Goal: Task Accomplishment & Management: Use online tool/utility

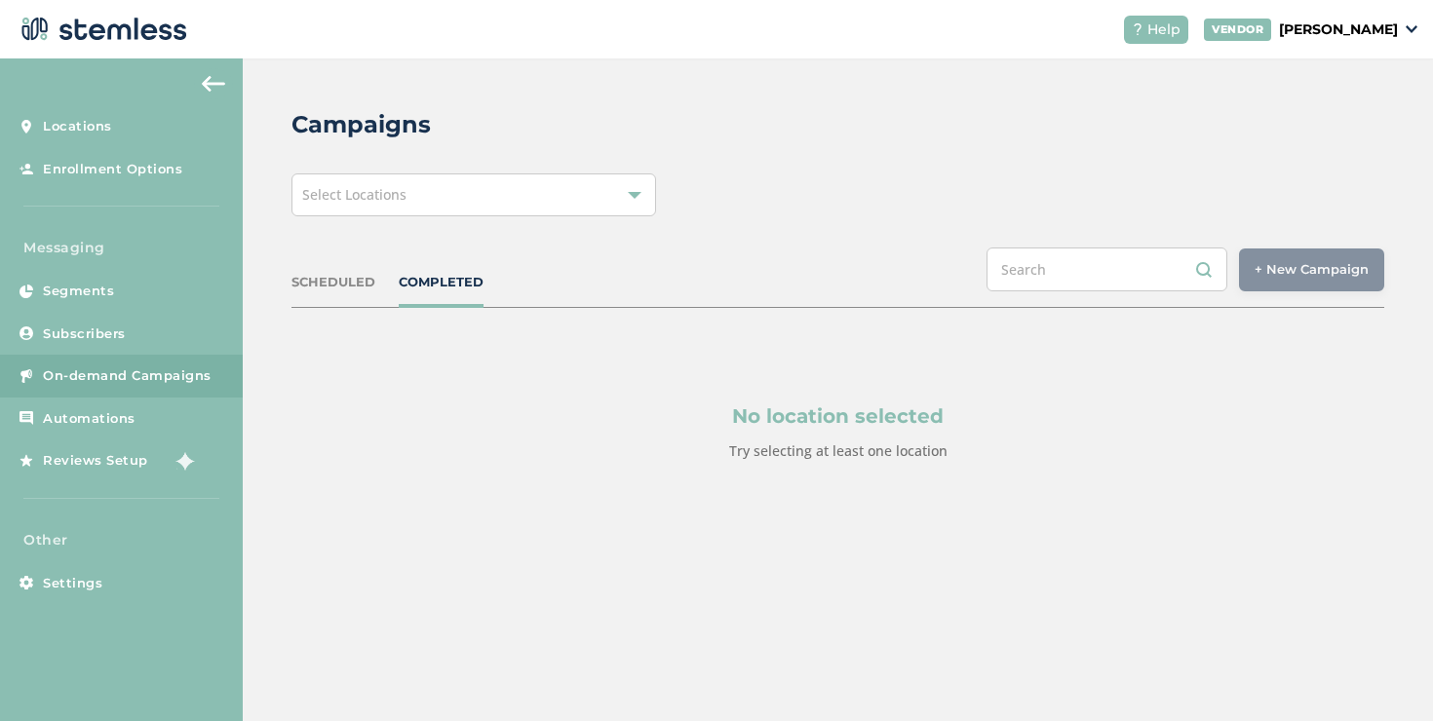
click at [1341, 39] on div "VENDOR [PERSON_NAME]" at bounding box center [1310, 30] width 213 height 22
click at [600, 214] on div "Select Locations" at bounding box center [473, 195] width 365 height 43
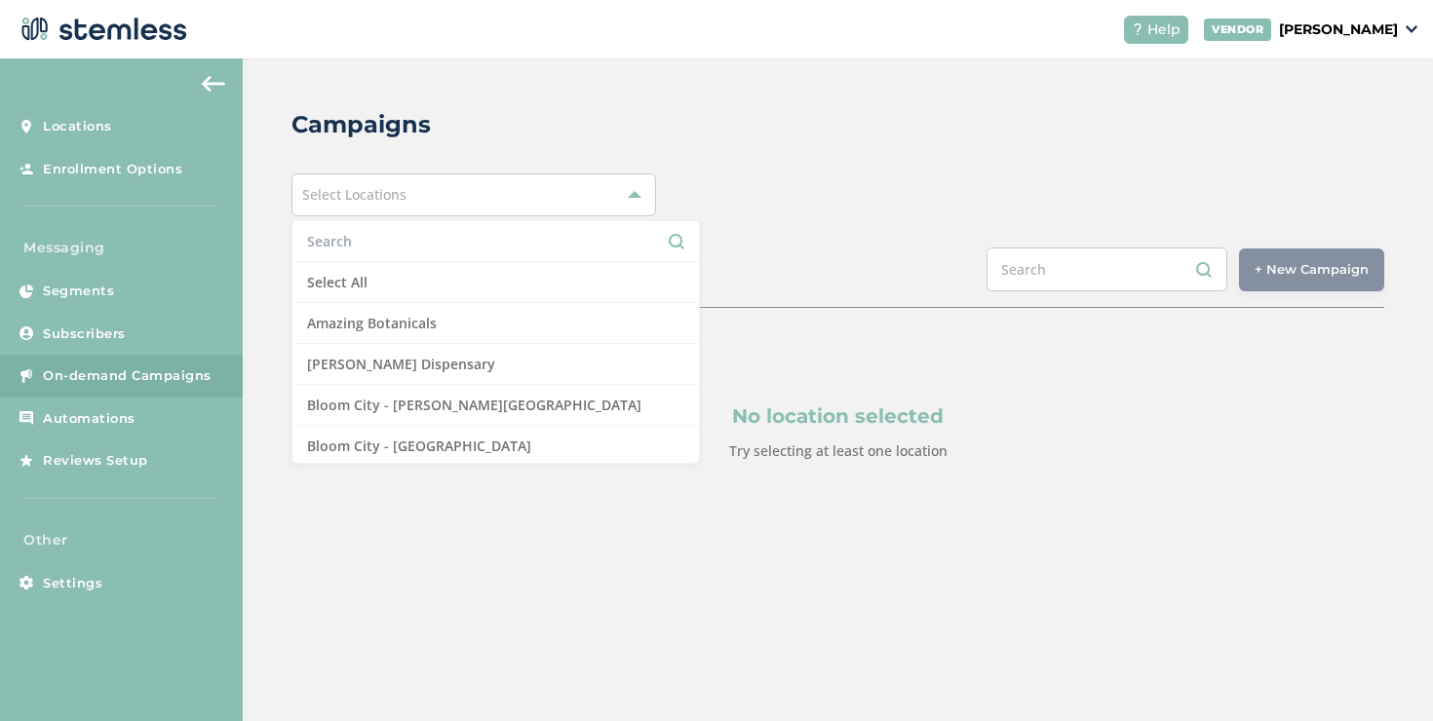
click at [426, 237] on input "text" at bounding box center [495, 241] width 377 height 20
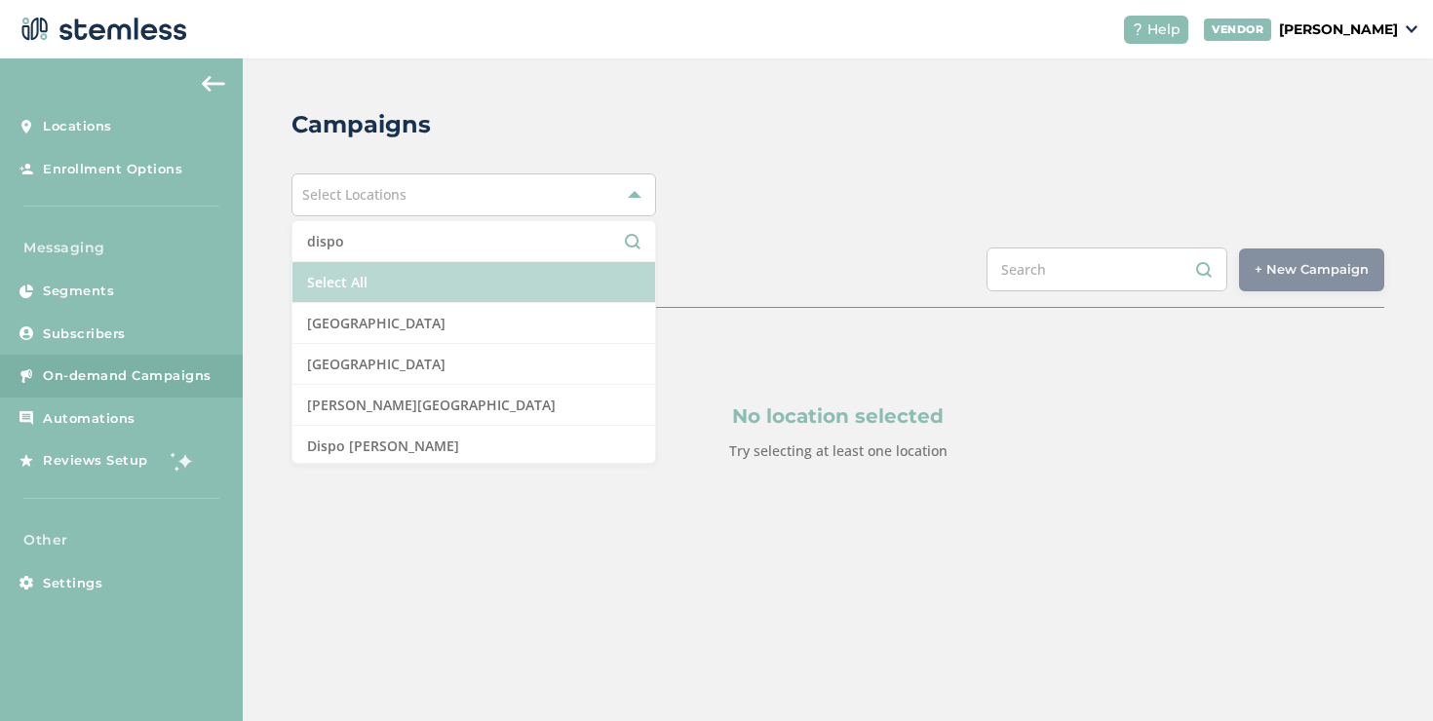
type input "dispo"
click at [357, 284] on li "Select All" at bounding box center [473, 282] width 363 height 41
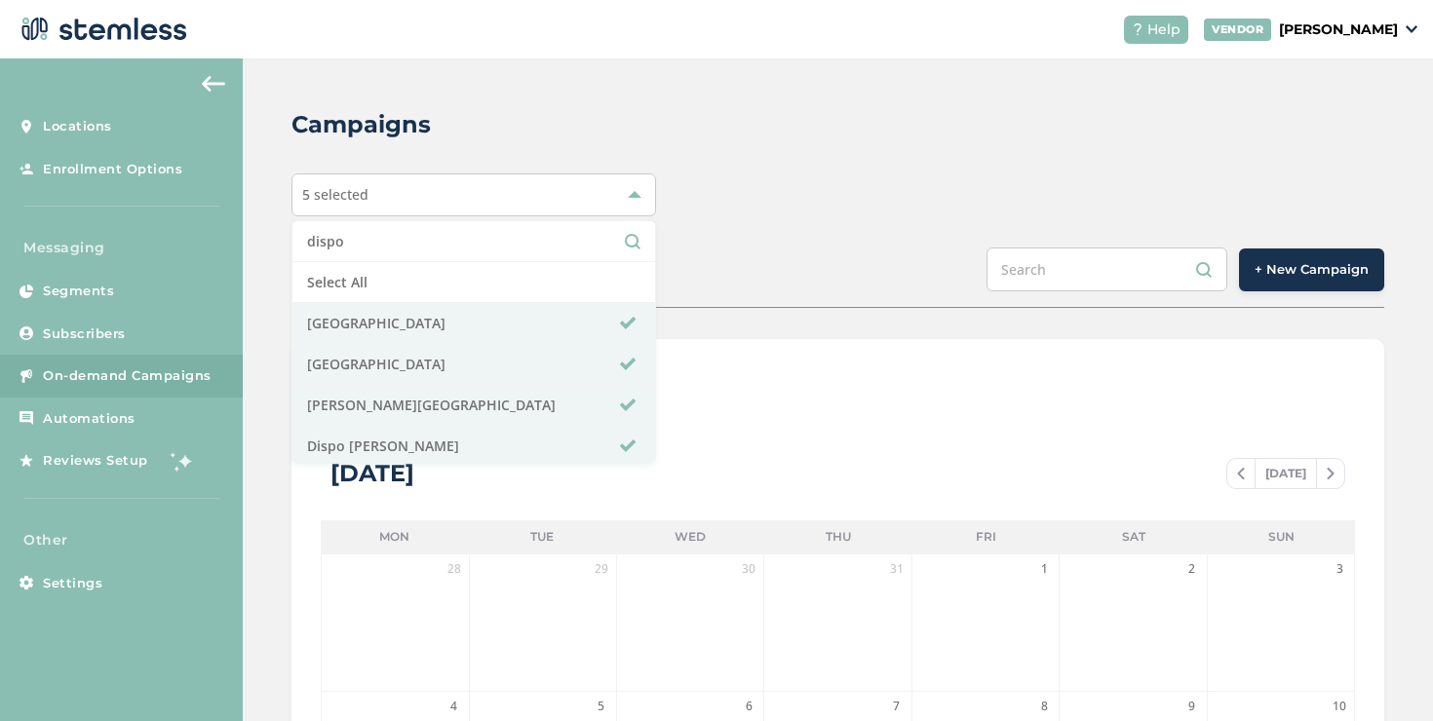
click at [1001, 272] on input "text" at bounding box center [1107, 270] width 241 height 44
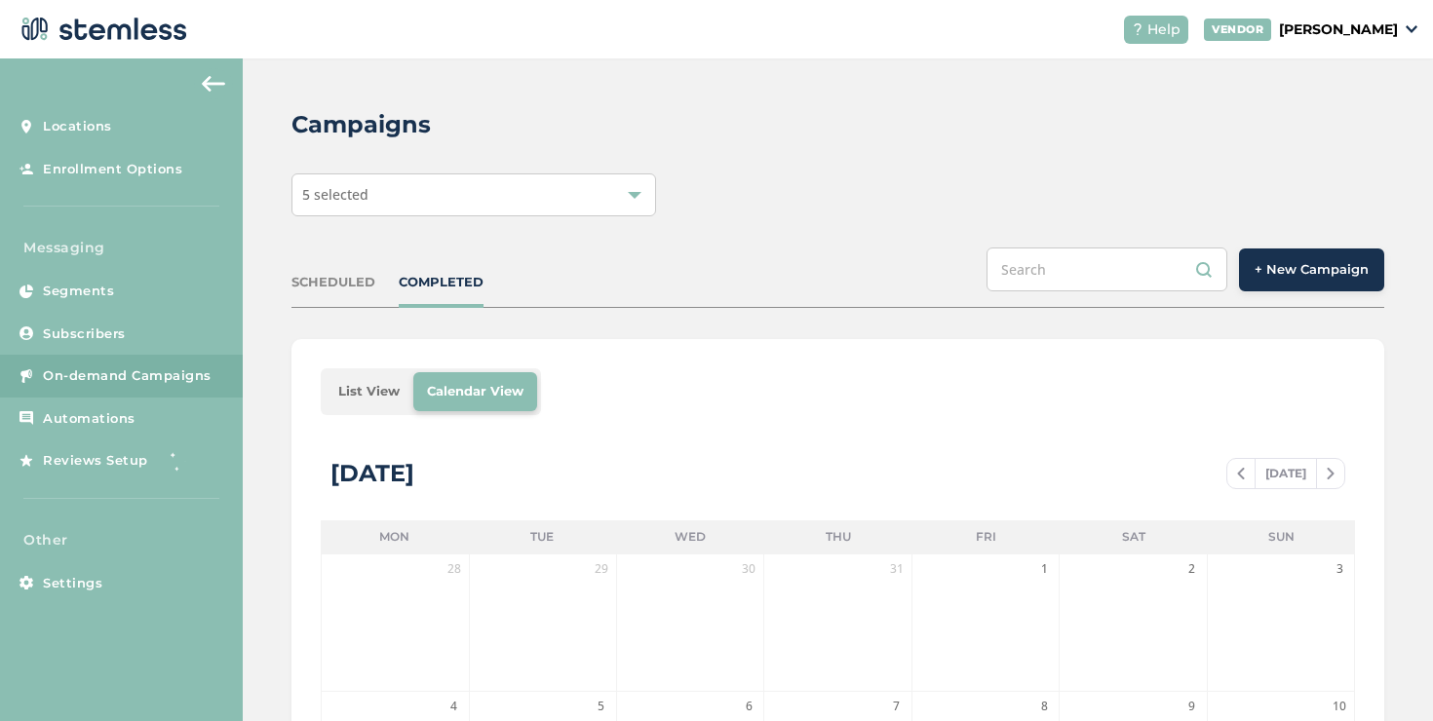
click at [1344, 272] on span "+ New Campaign" at bounding box center [1312, 269] width 114 height 19
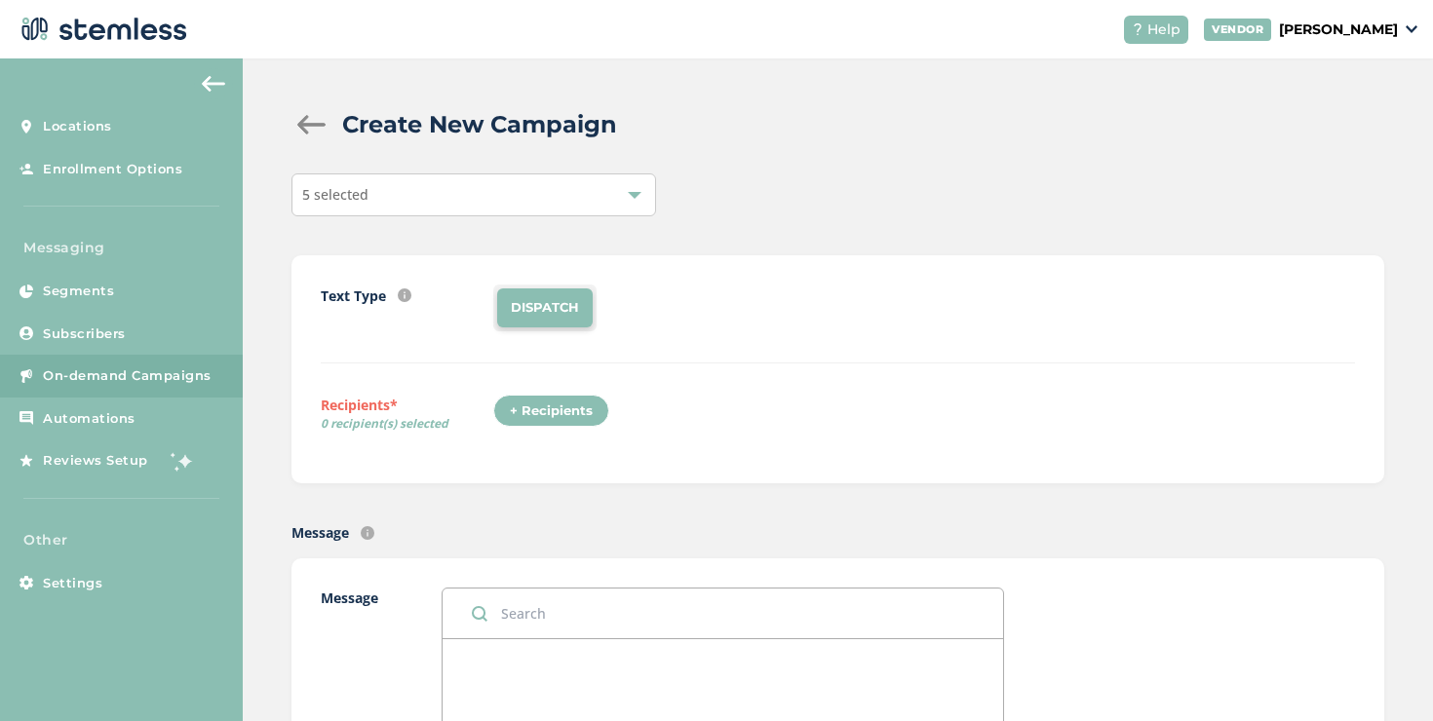
click at [557, 408] on div "+ Recipients" at bounding box center [551, 411] width 116 height 33
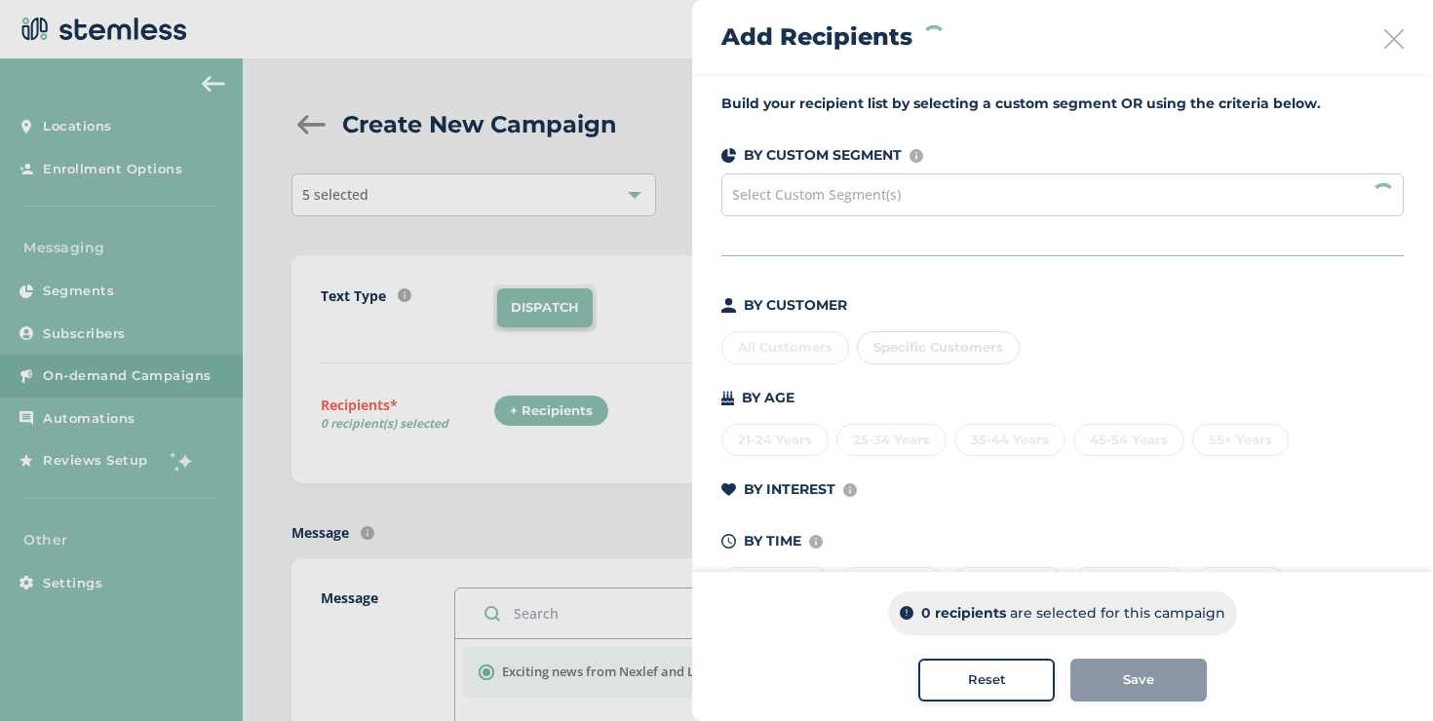
click at [852, 208] on div "Select Custom Segment(s)" at bounding box center [1062, 195] width 682 height 43
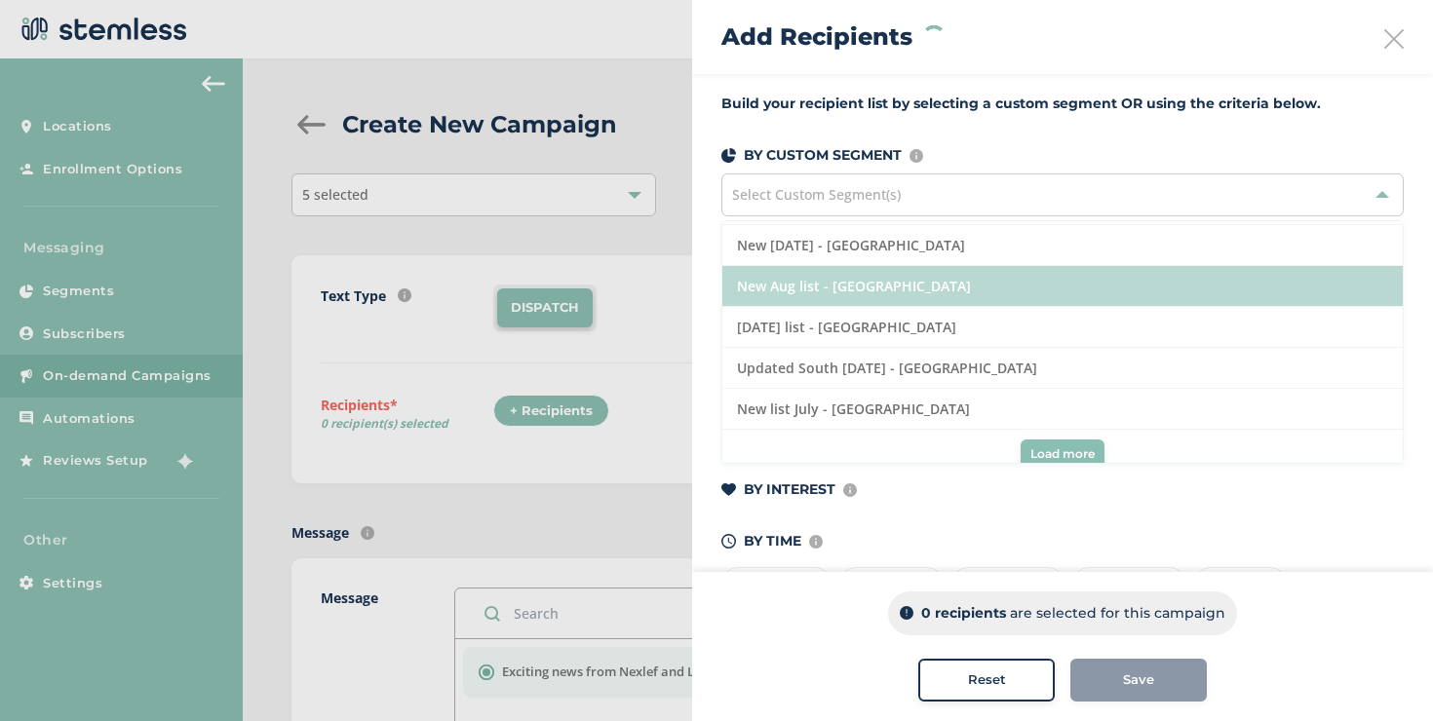
scroll to position [667, 0]
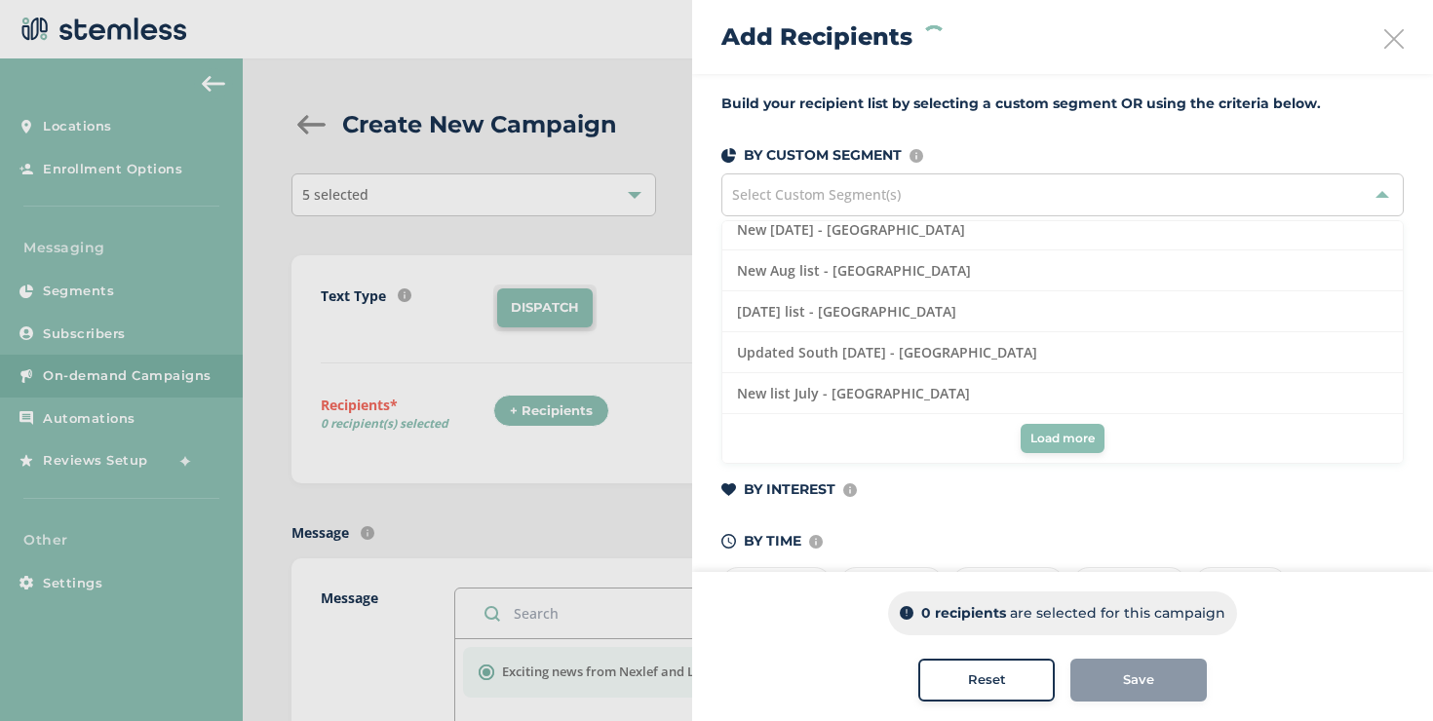
click at [1035, 432] on span "Load more" at bounding box center [1062, 439] width 64 height 18
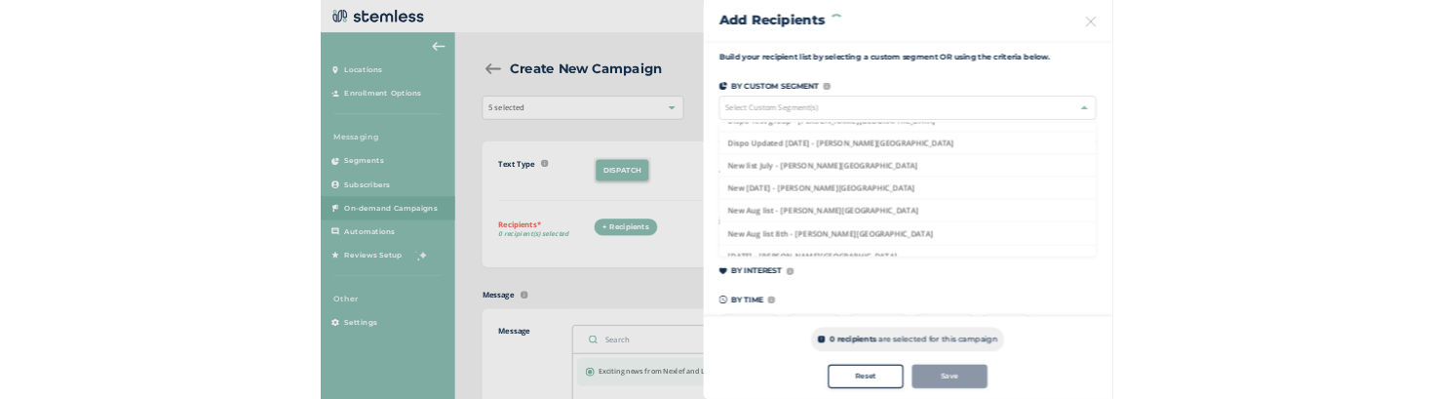
scroll to position [0, 0]
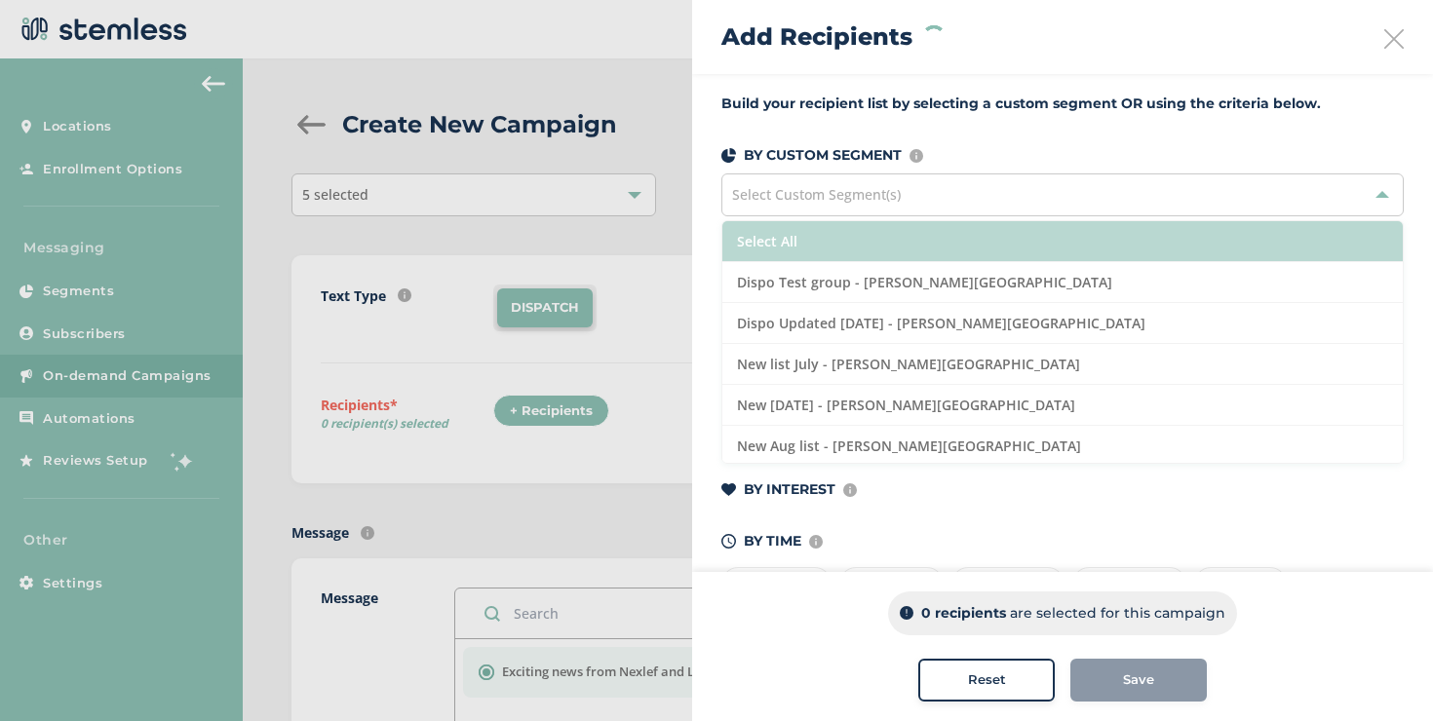
click at [799, 246] on li "Select All" at bounding box center [1062, 241] width 680 height 41
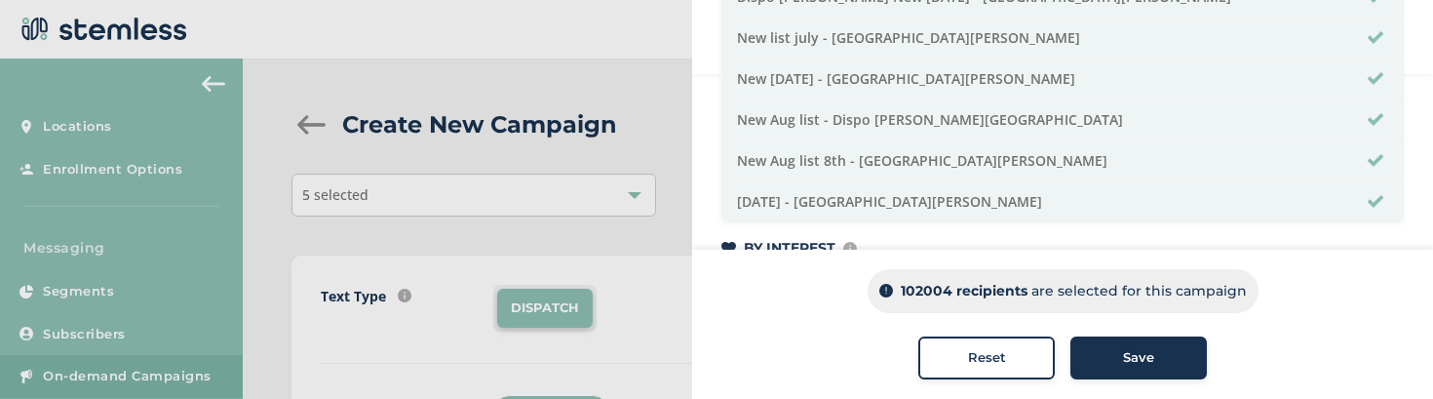
scroll to position [393, 0]
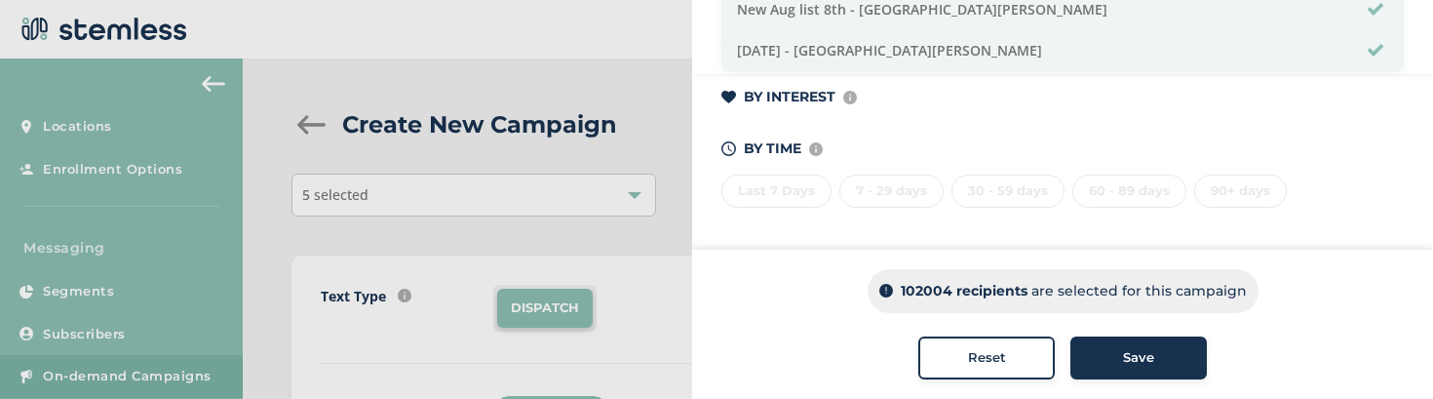
click at [933, 337] on button "Reset" at bounding box center [986, 357] width 136 height 43
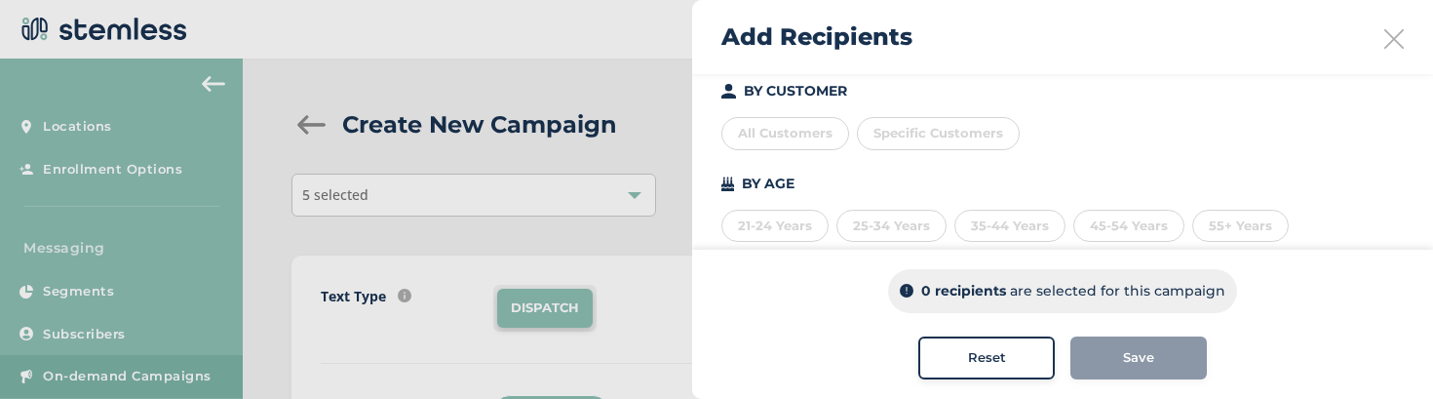
scroll to position [0, 0]
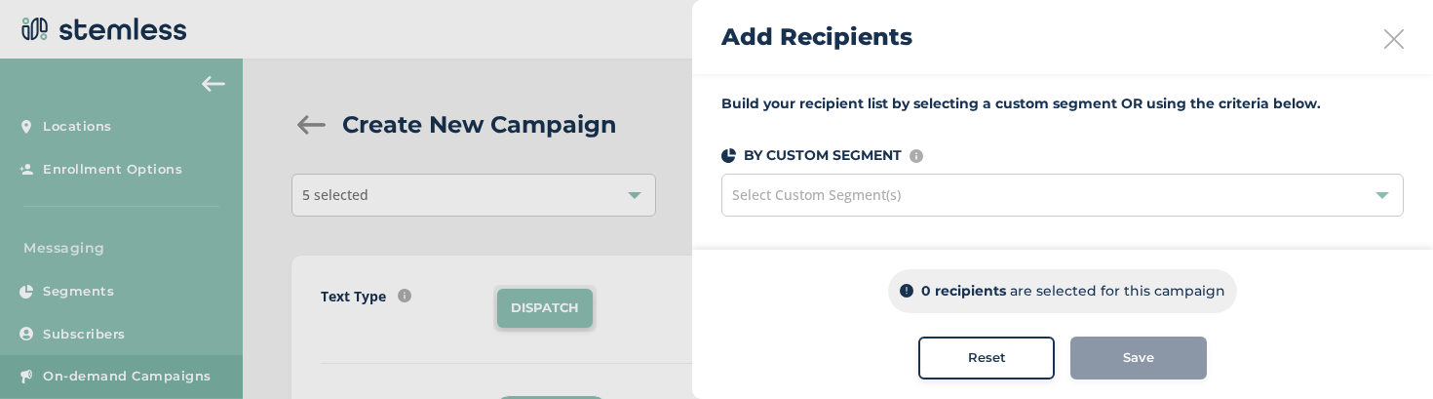
click at [836, 188] on span "Select Custom Segment(s)" at bounding box center [816, 194] width 169 height 19
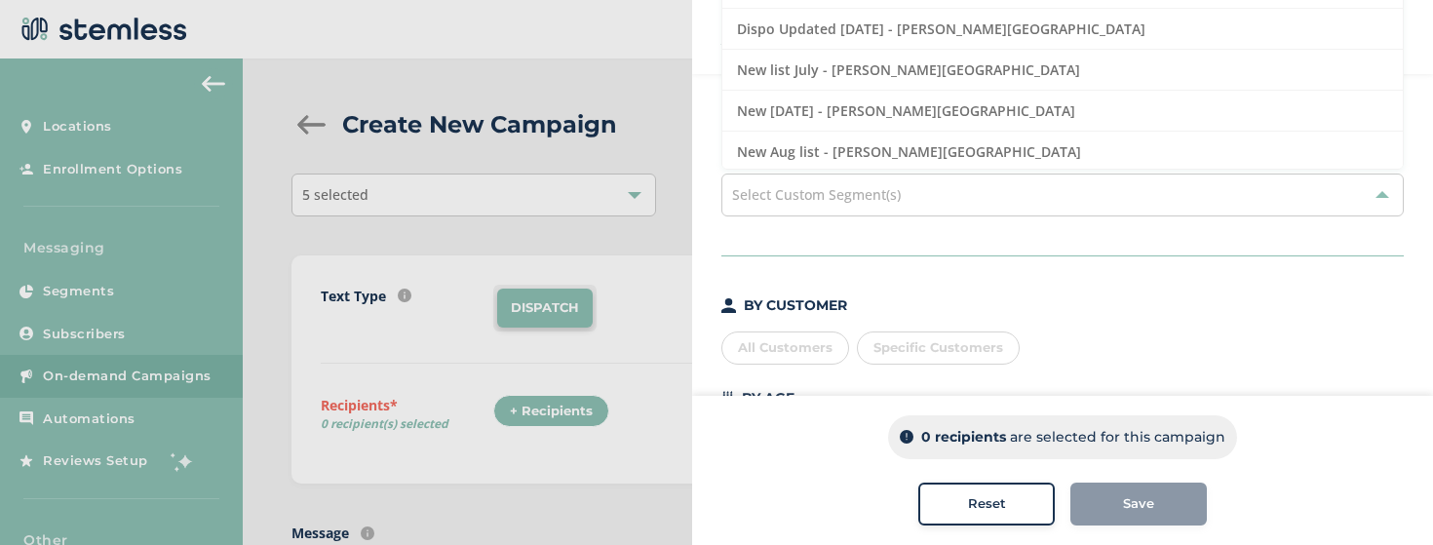
click at [852, 203] on span "Select Custom Segment(s)" at bounding box center [816, 194] width 169 height 19
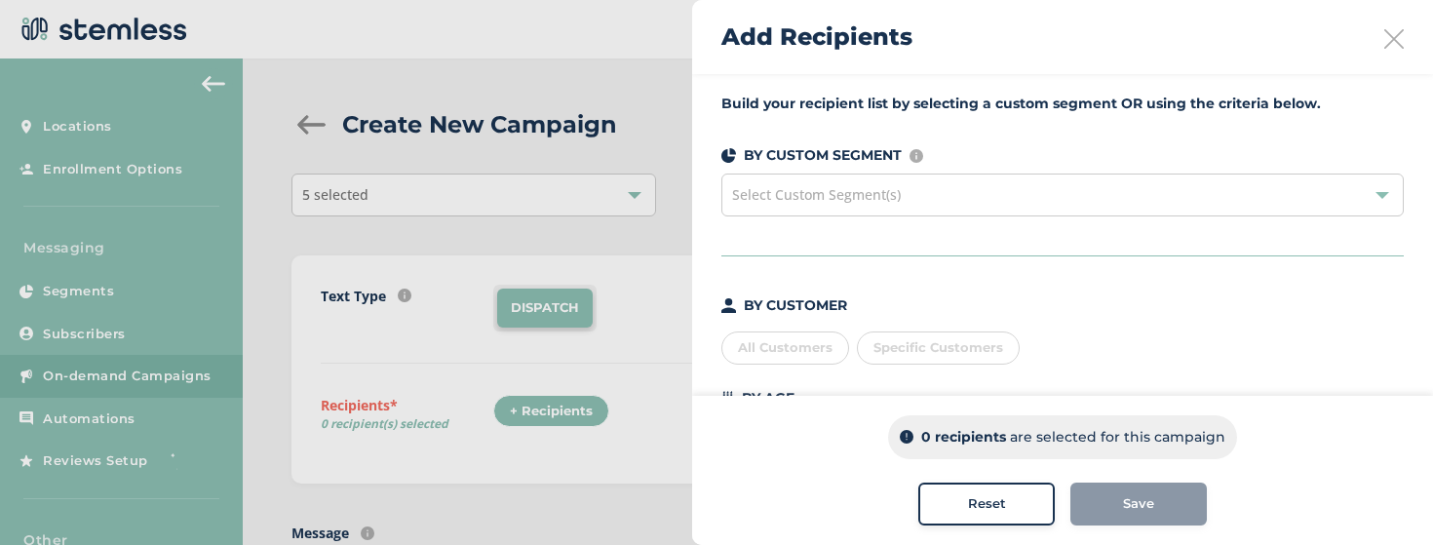
click at [835, 211] on div "Select Custom Segment(s)" at bounding box center [1062, 195] width 682 height 43
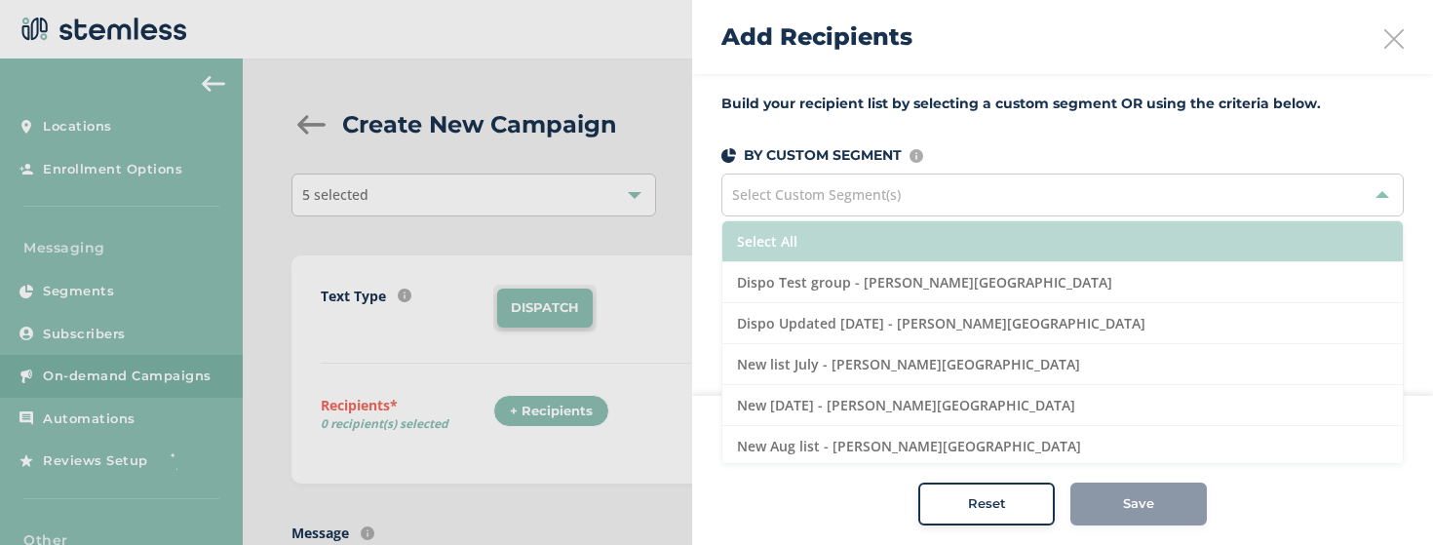
click at [806, 252] on li "Select All" at bounding box center [1062, 241] width 680 height 41
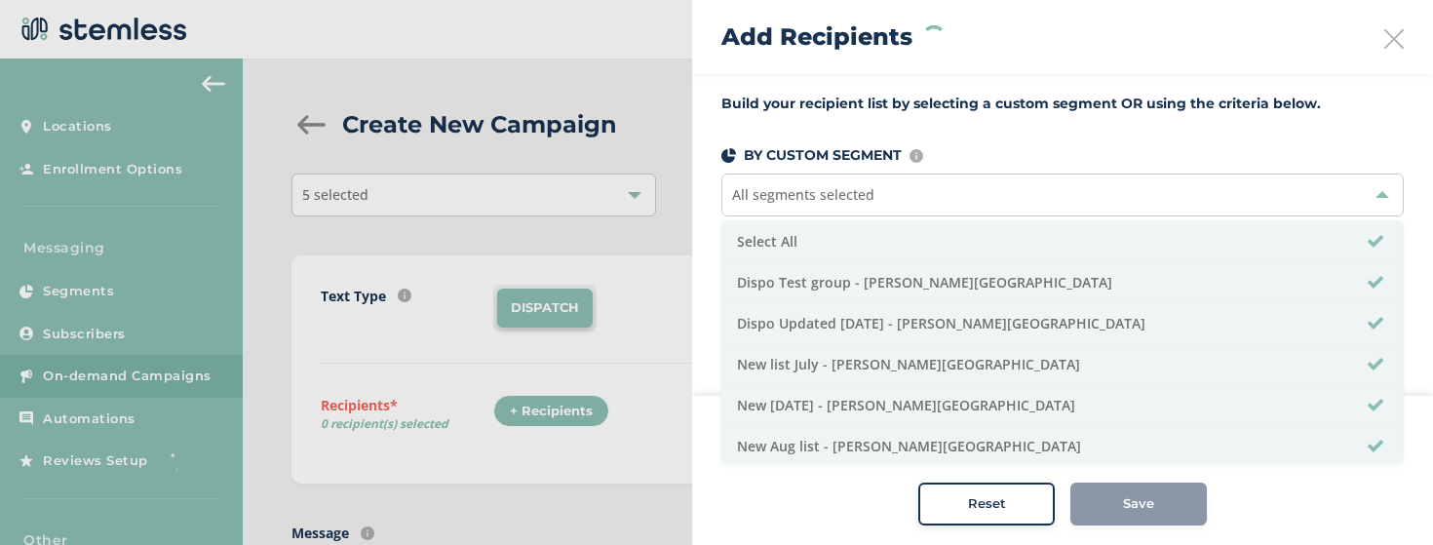
click at [1384, 37] on icon at bounding box center [1393, 38] width 19 height 19
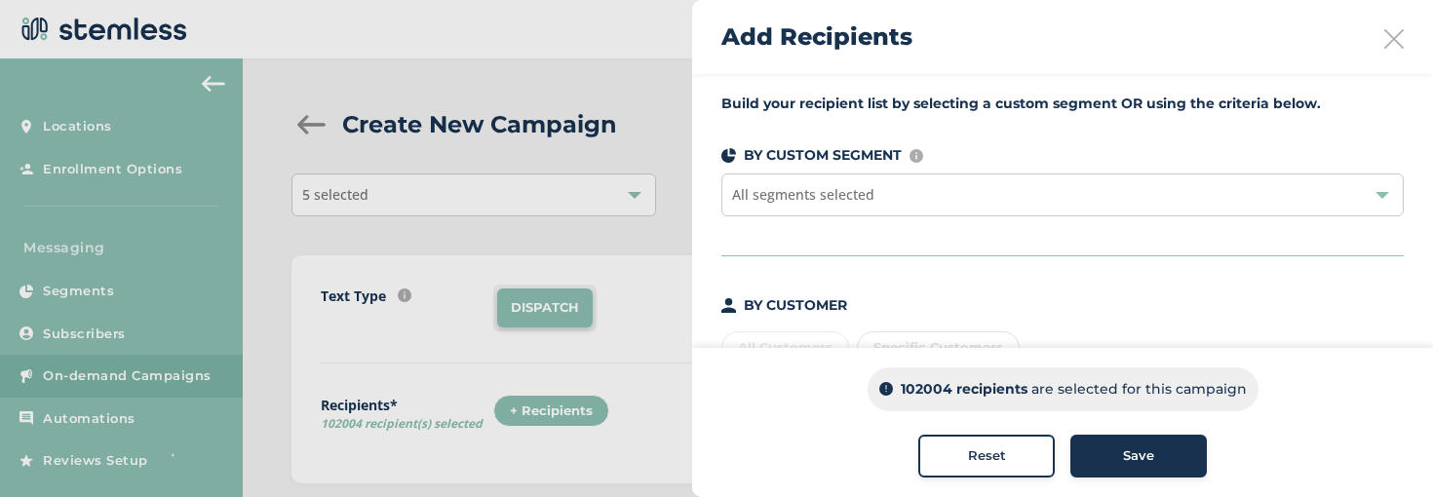
click at [899, 196] on div "All segments selected" at bounding box center [1062, 195] width 682 height 43
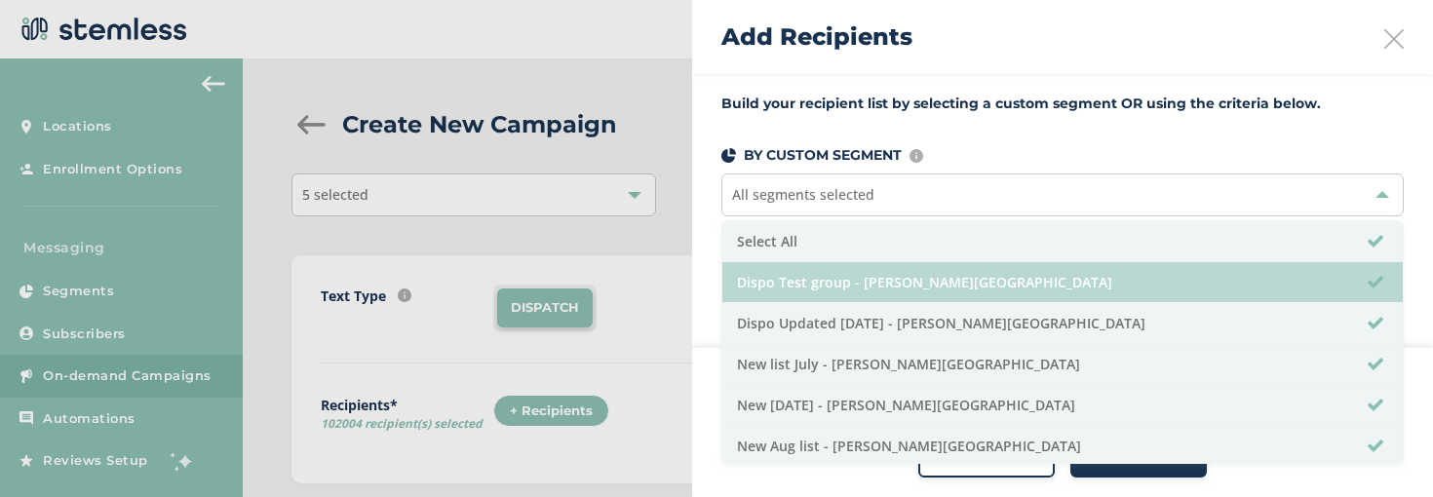
click at [791, 279] on li "Dispo Test group - [PERSON_NAME][GEOGRAPHIC_DATA]" at bounding box center [1062, 282] width 680 height 41
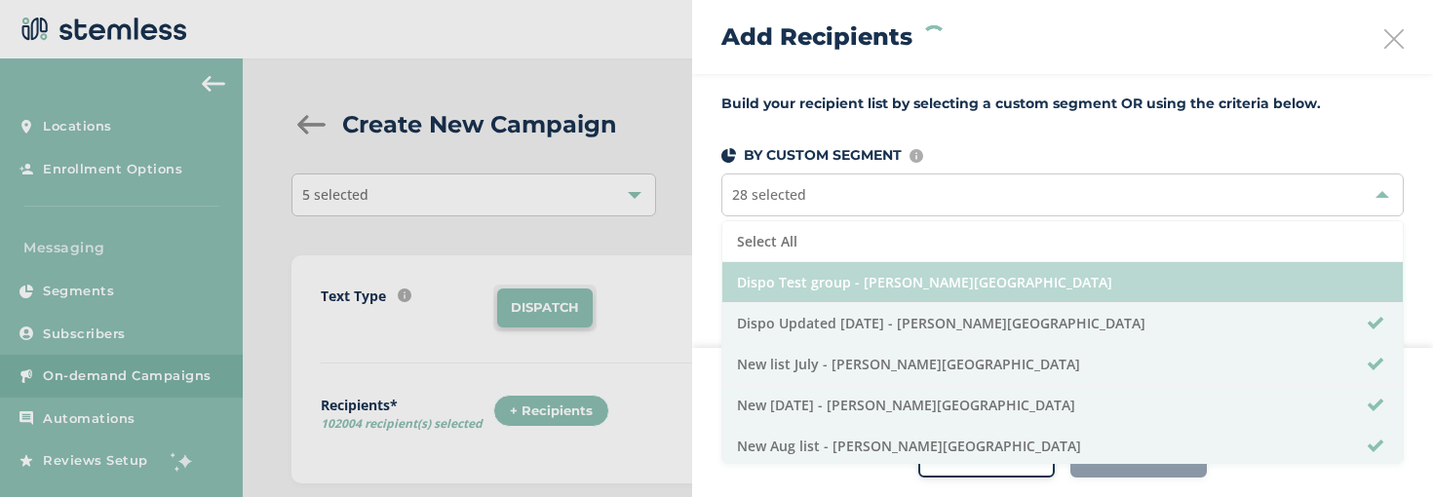
click at [791, 279] on li "Dispo Test group - [PERSON_NAME][GEOGRAPHIC_DATA]" at bounding box center [1062, 282] width 680 height 41
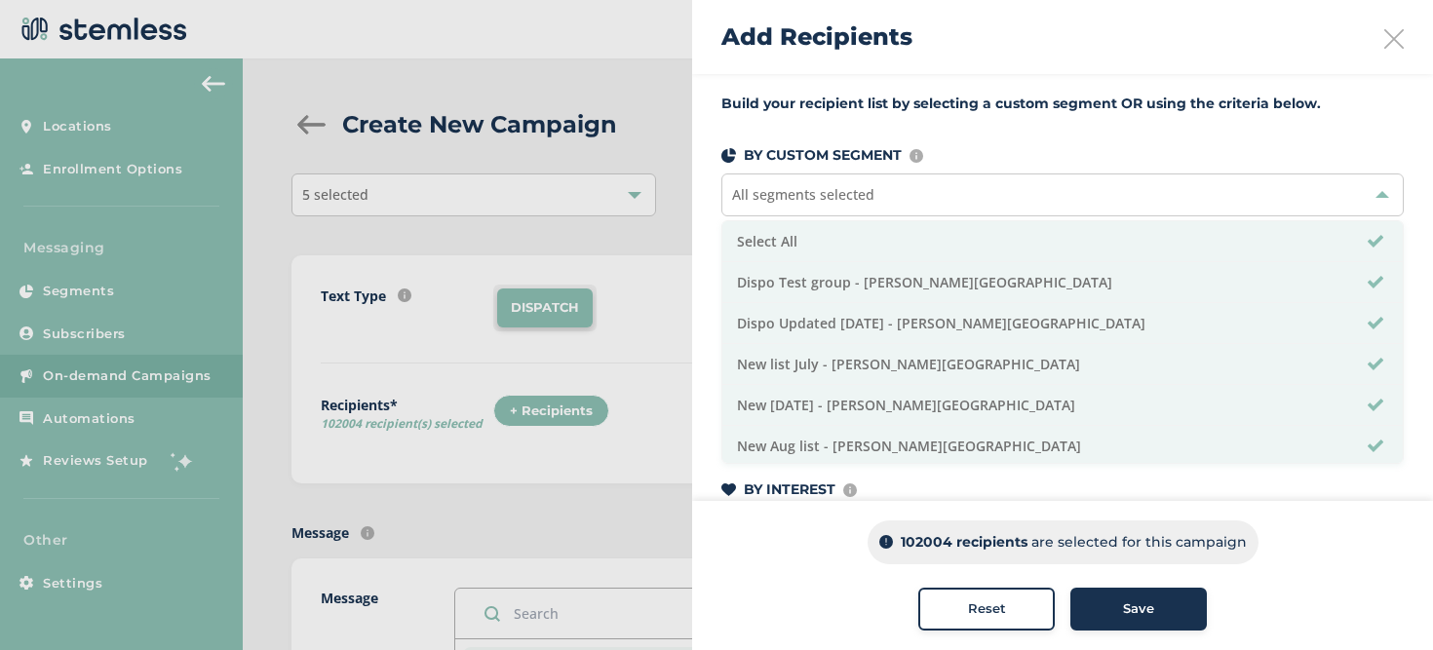
click at [937, 542] on p "102004 recipients" at bounding box center [964, 542] width 127 height 20
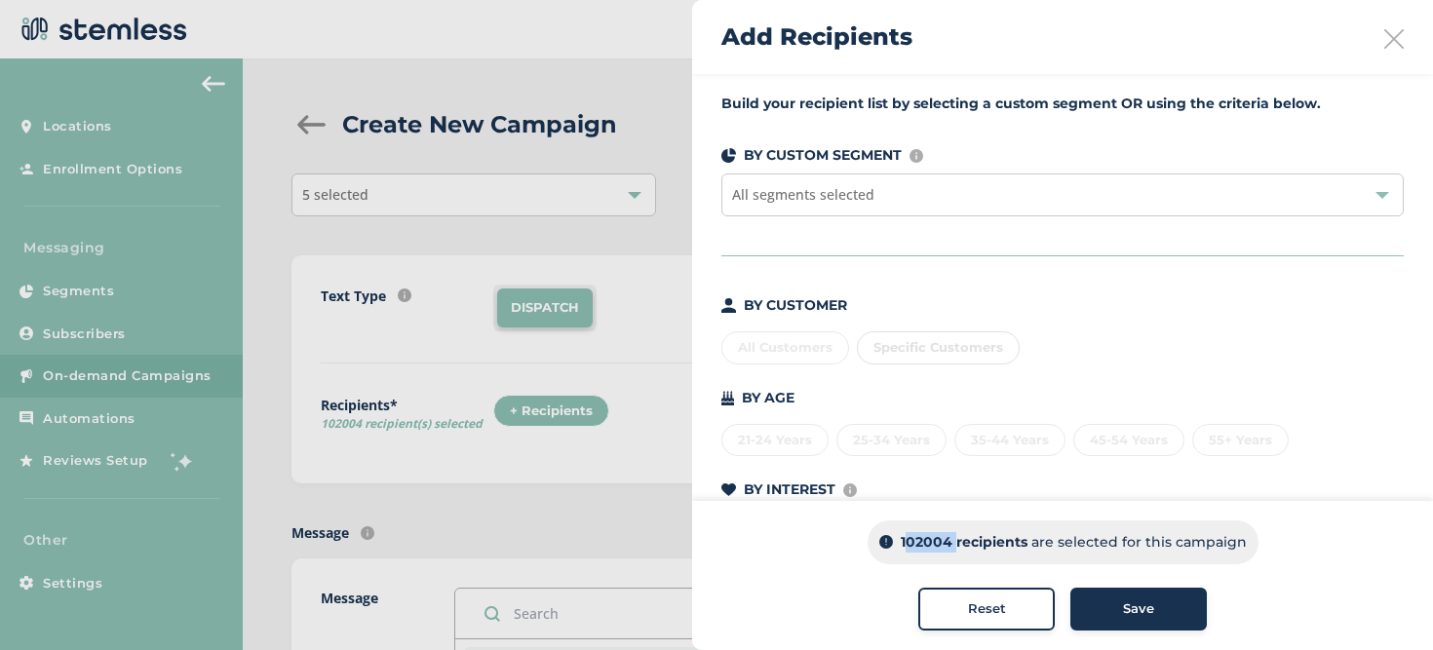
click at [937, 542] on p "102004 recipients" at bounding box center [964, 542] width 127 height 20
copy p "102004"
